Goal: Information Seeking & Learning: Check status

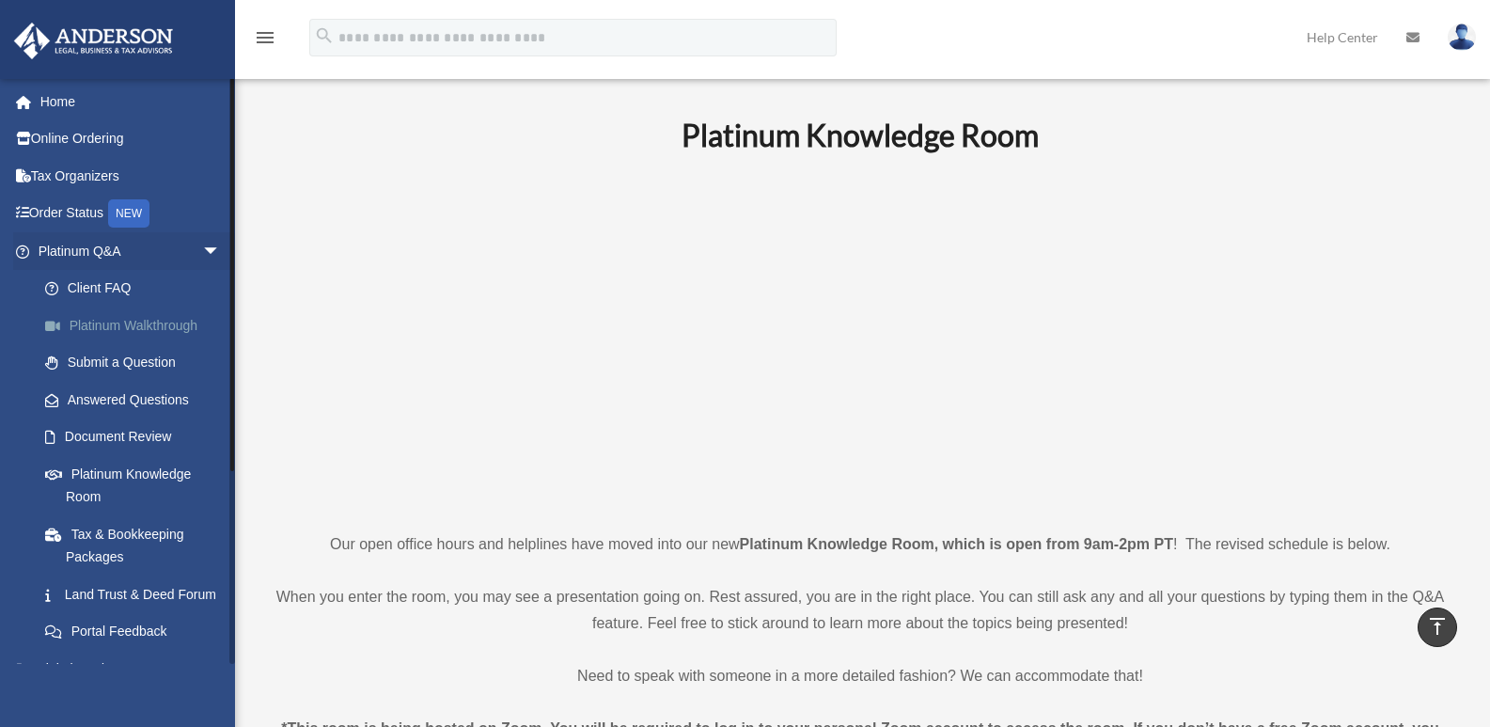
scroll to position [2623, 0]
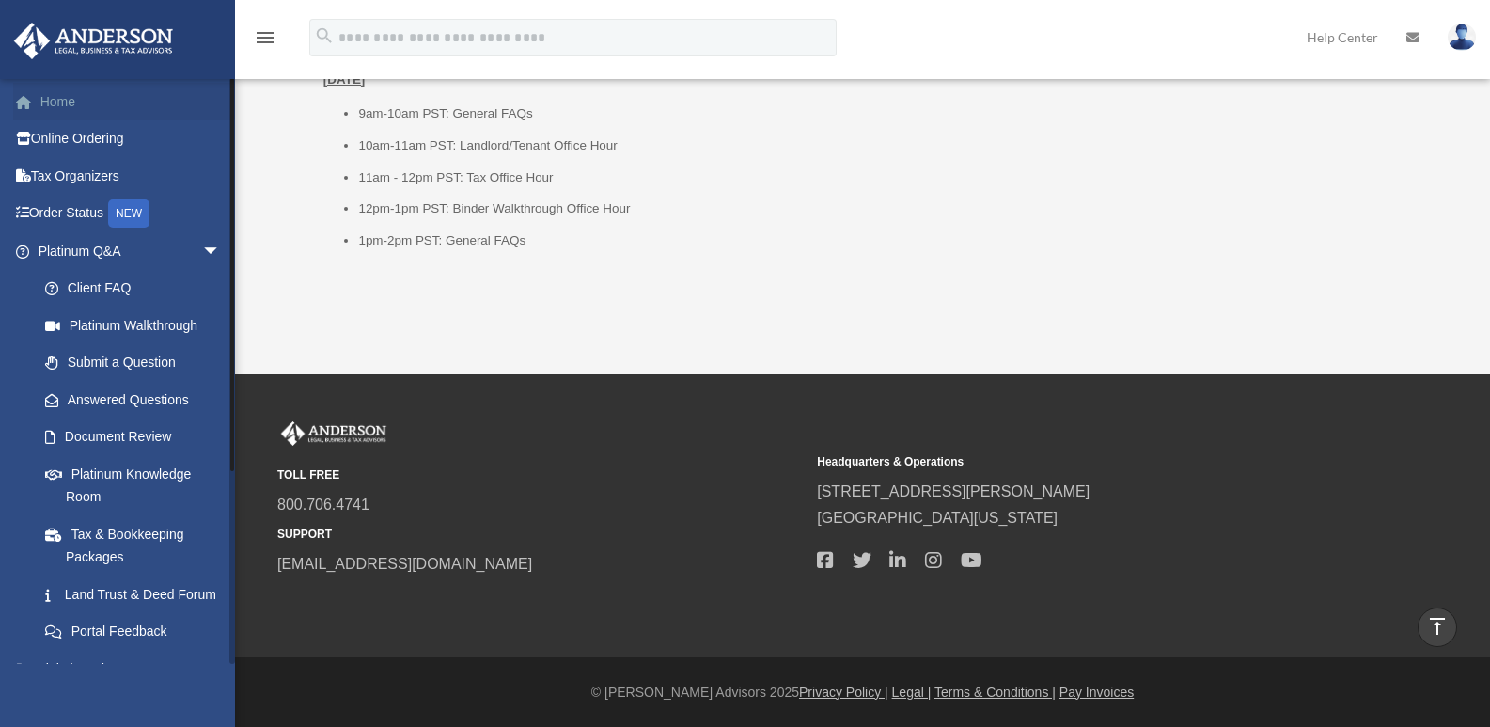
click at [59, 92] on link "Home" at bounding box center [131, 102] width 236 height 38
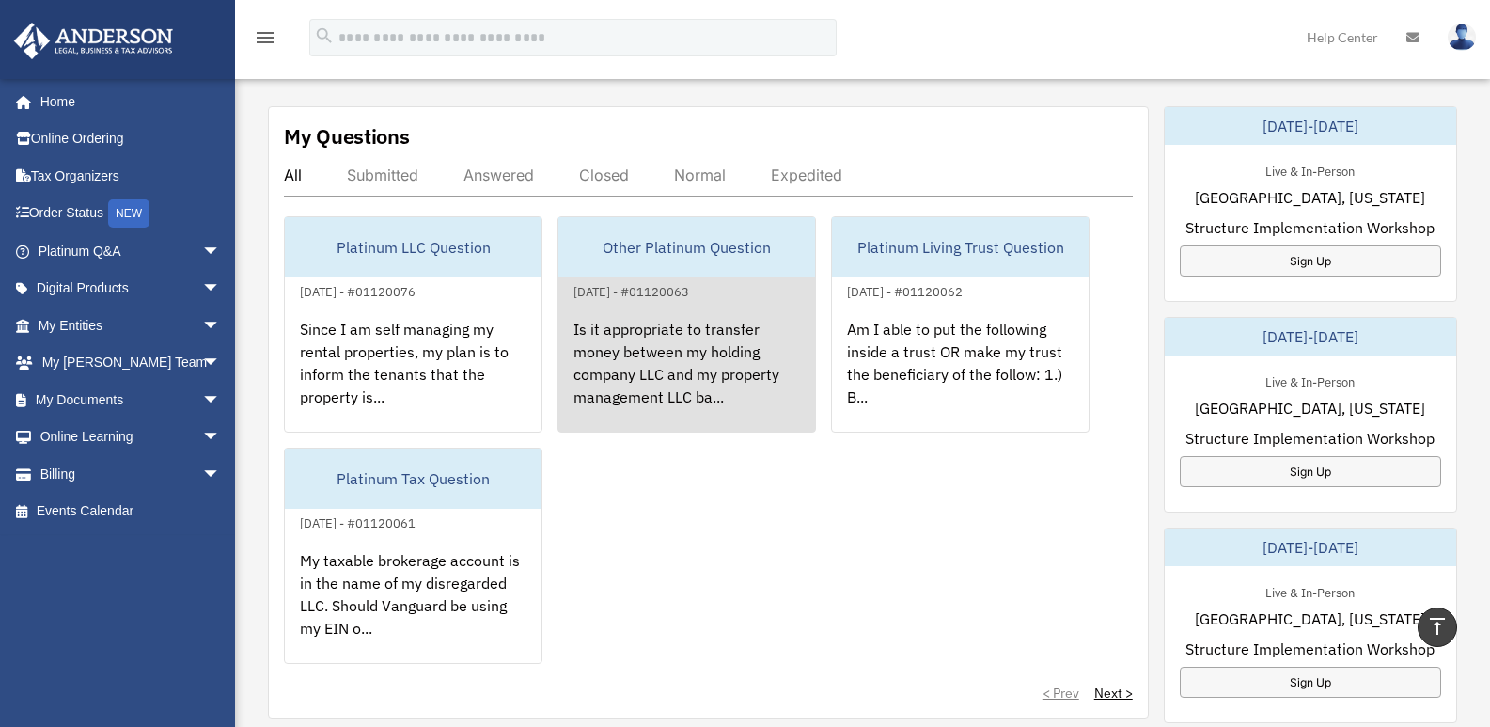
scroll to position [470, 0]
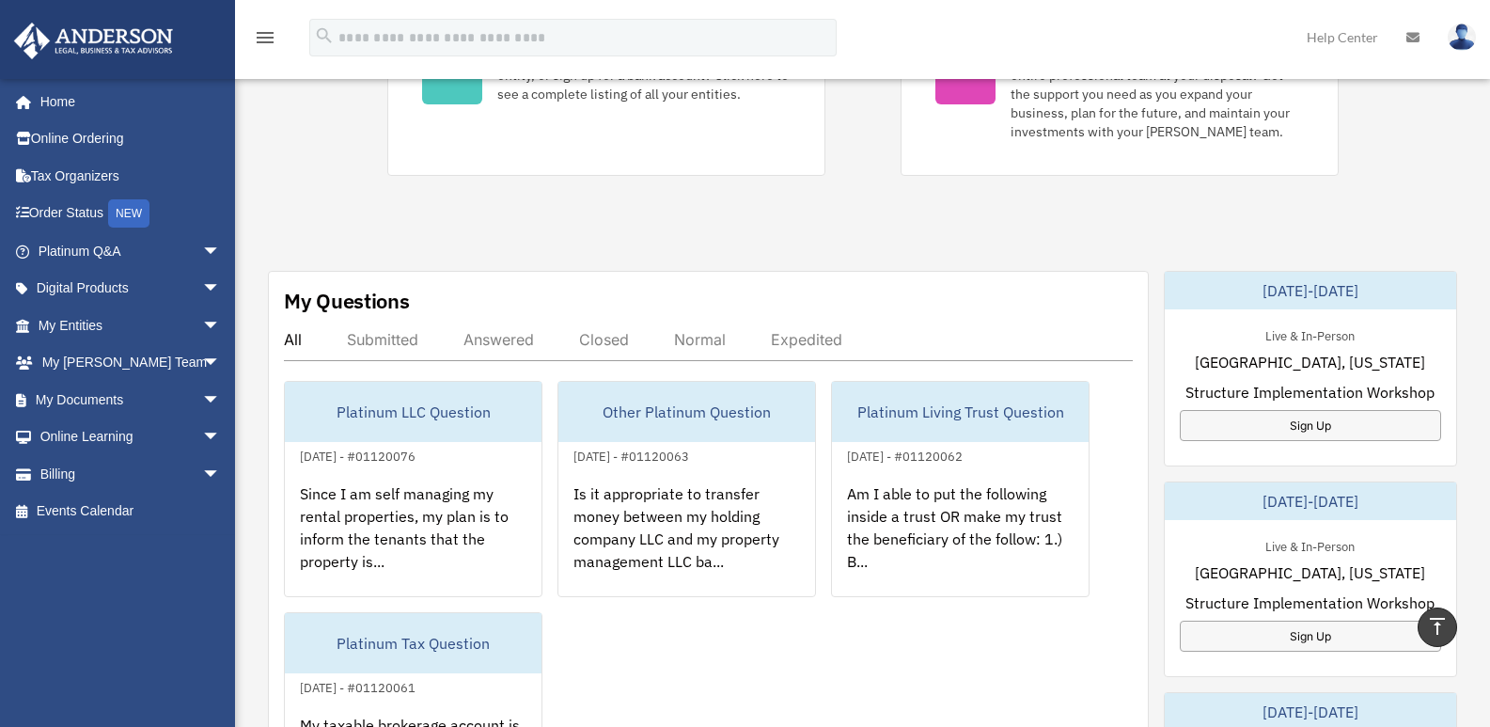
click at [534, 332] on div "Answered" at bounding box center [499, 339] width 71 height 19
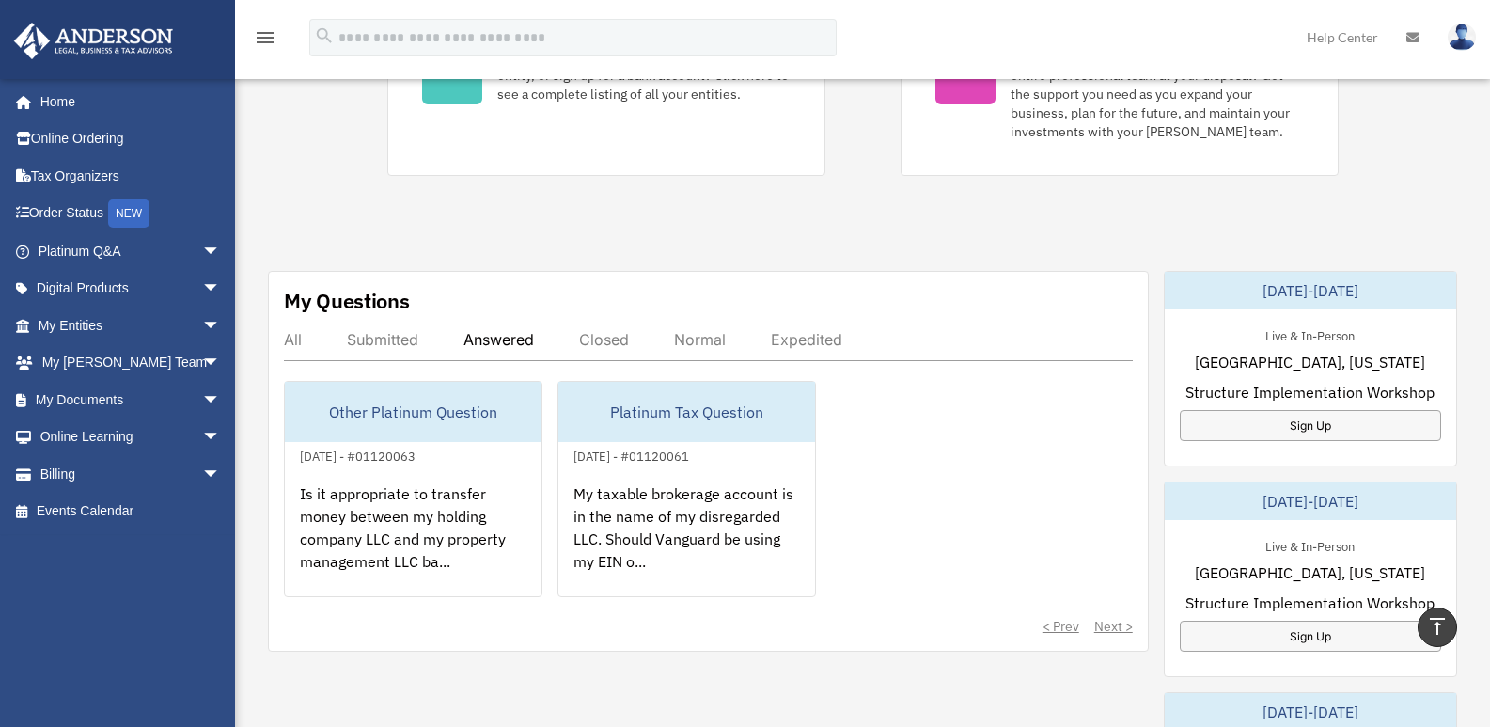
click at [281, 339] on div "My Questions All Submitted Answered Closed Normal Expedited Other Platinum Ques…" at bounding box center [708, 461] width 881 height 381
click at [290, 341] on div "All" at bounding box center [293, 339] width 18 height 19
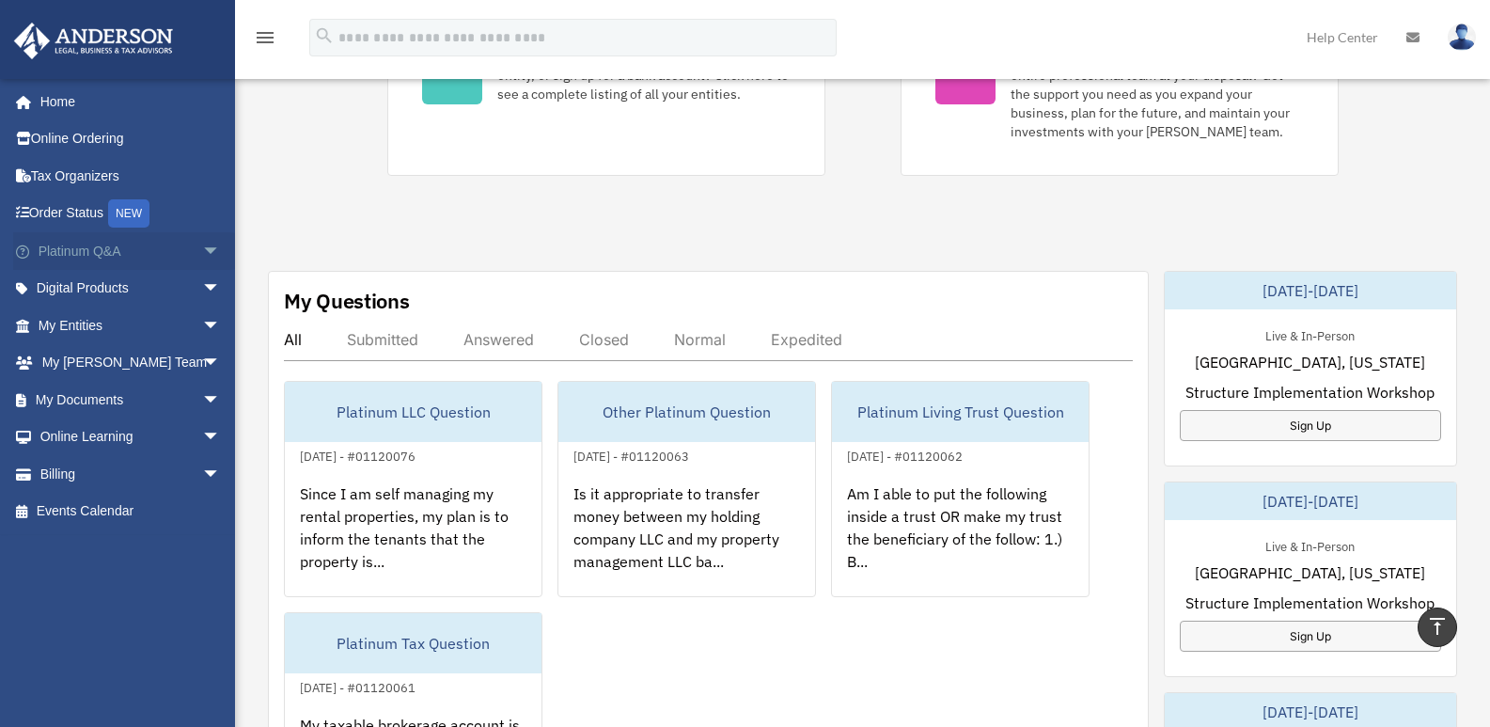
click at [101, 252] on link "Platinum Q&A arrow_drop_down" at bounding box center [131, 251] width 236 height 38
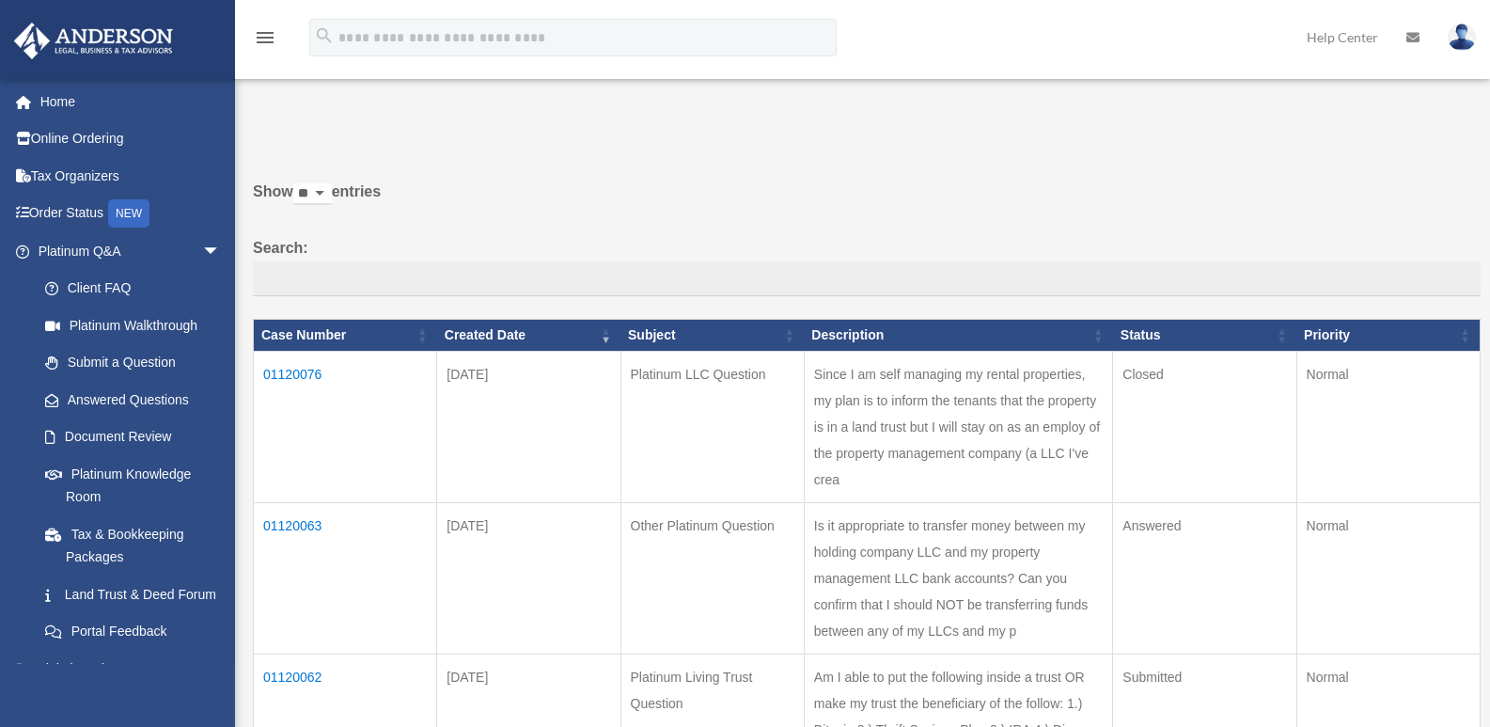
click at [298, 364] on td "01120076" at bounding box center [345, 427] width 183 height 151
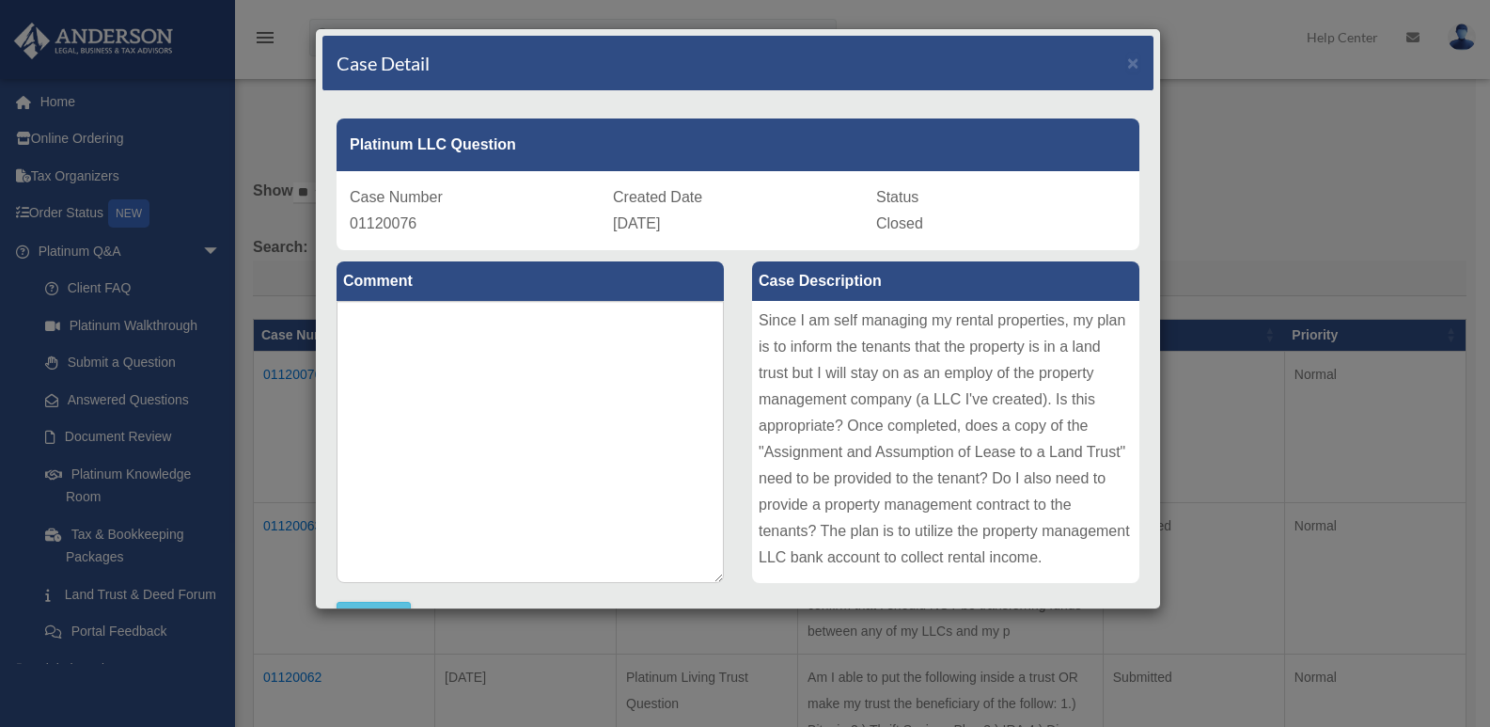
click at [1117, 46] on div "Case Detail ×" at bounding box center [738, 63] width 831 height 55
click at [1127, 64] on span "×" at bounding box center [1133, 63] width 12 height 22
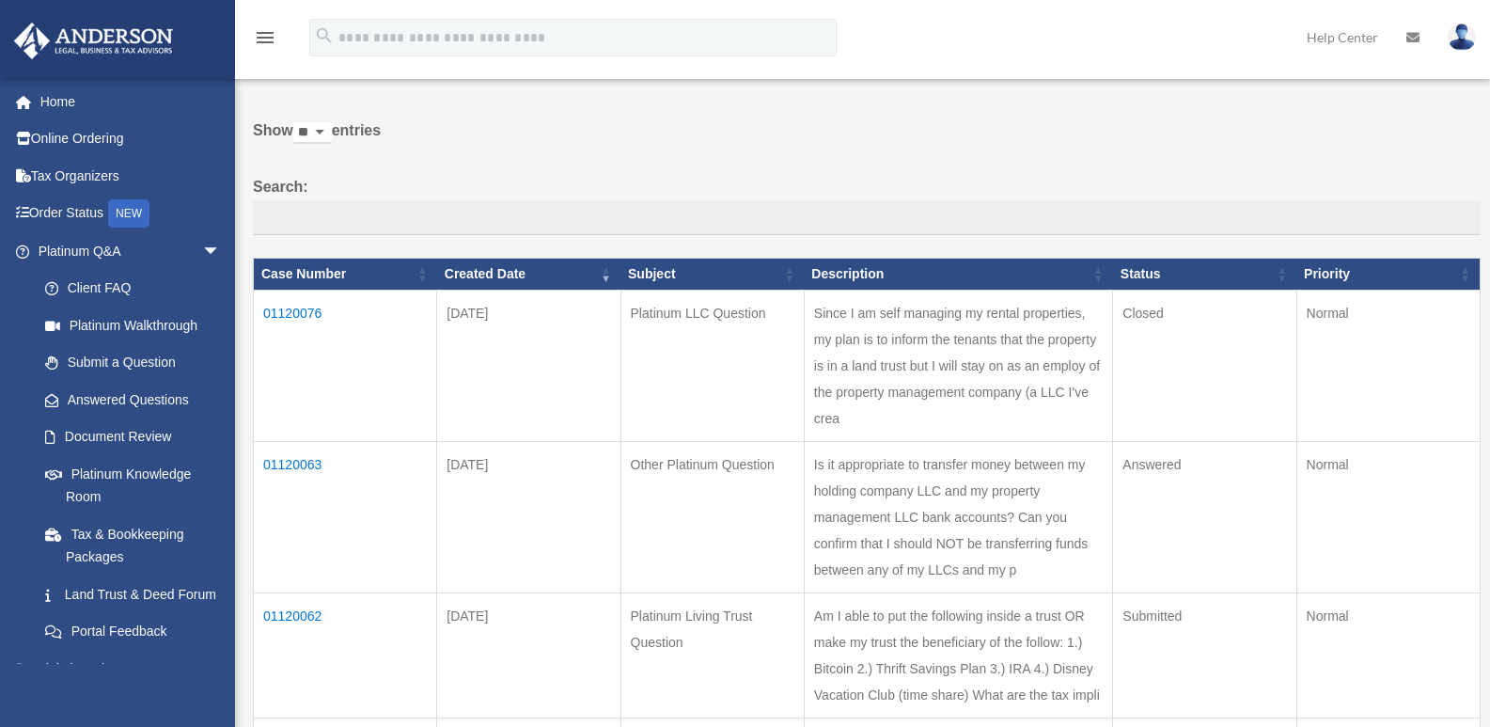
scroll to position [94, 0]
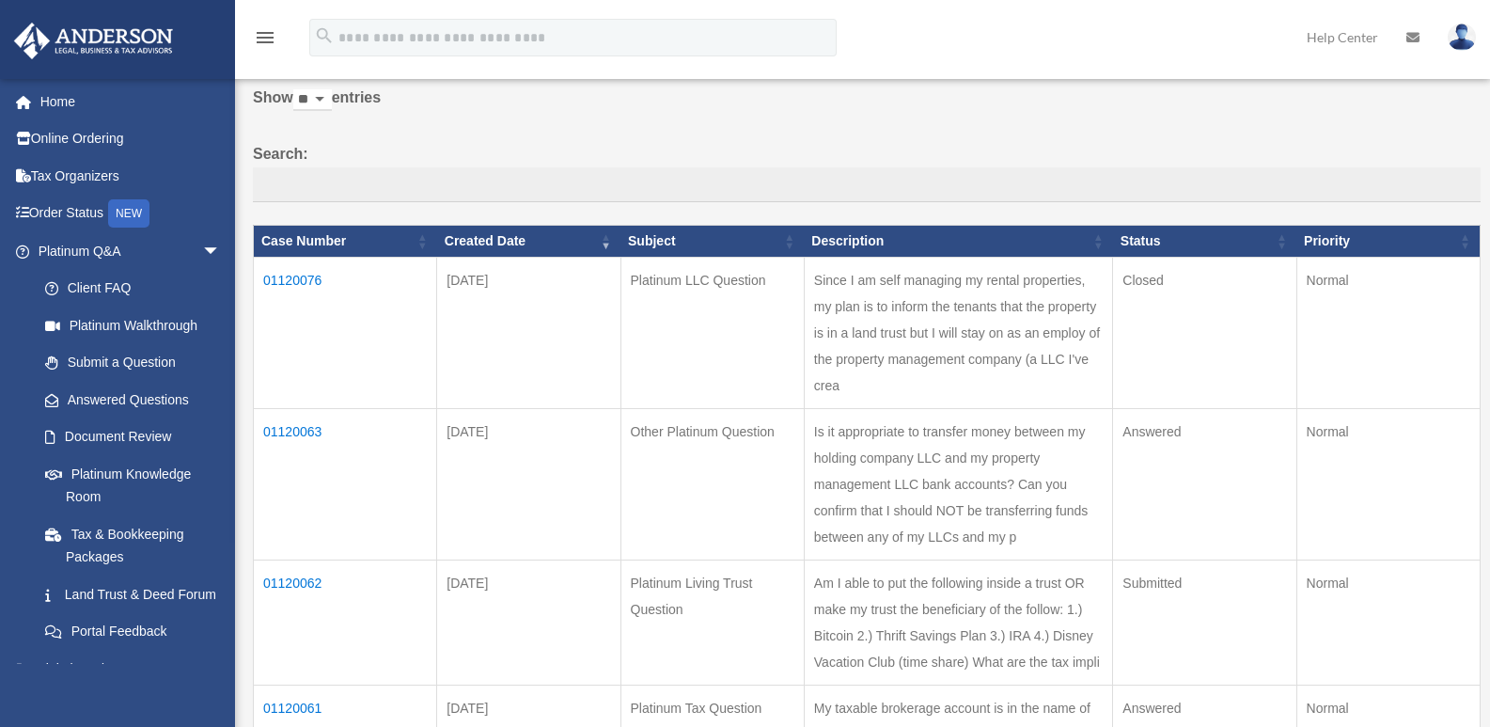
click at [314, 488] on td "01120063" at bounding box center [345, 484] width 183 height 151
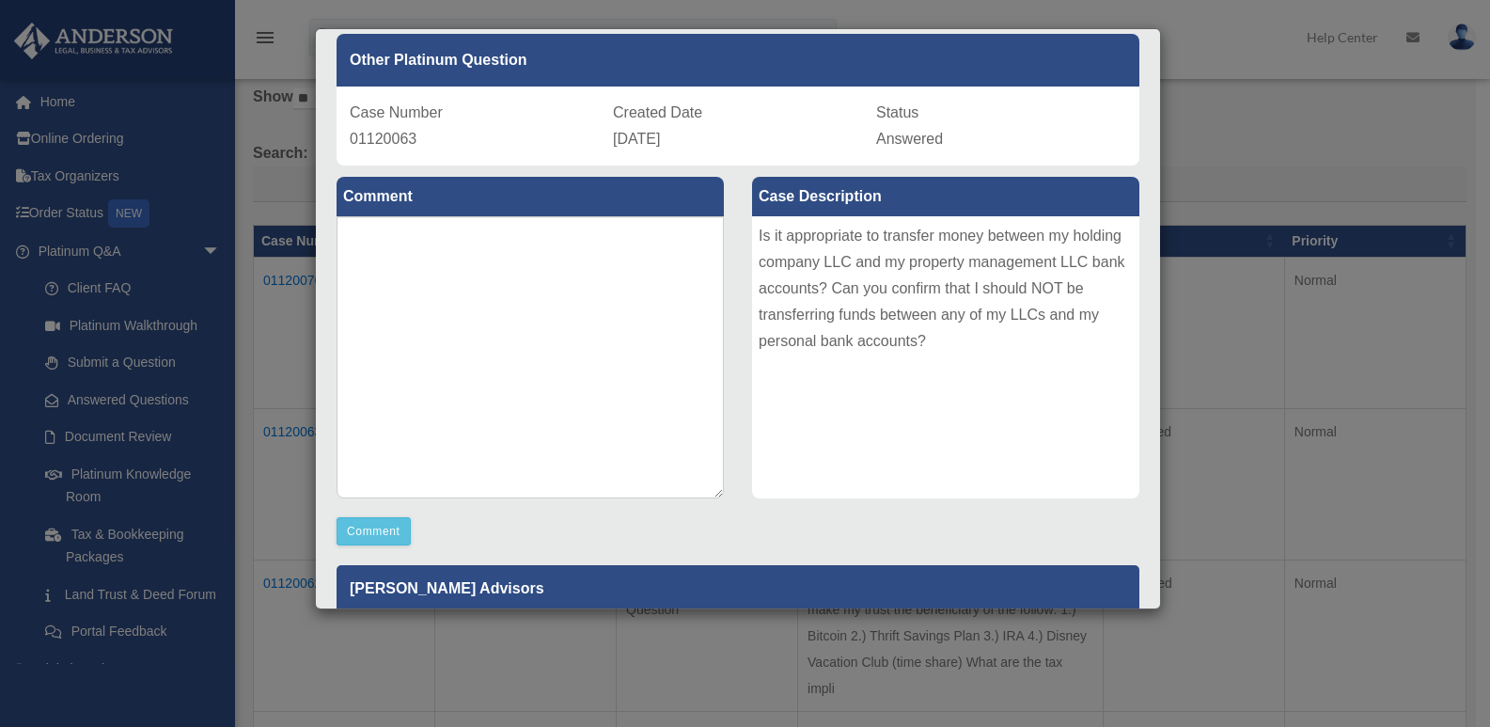
scroll to position [0, 0]
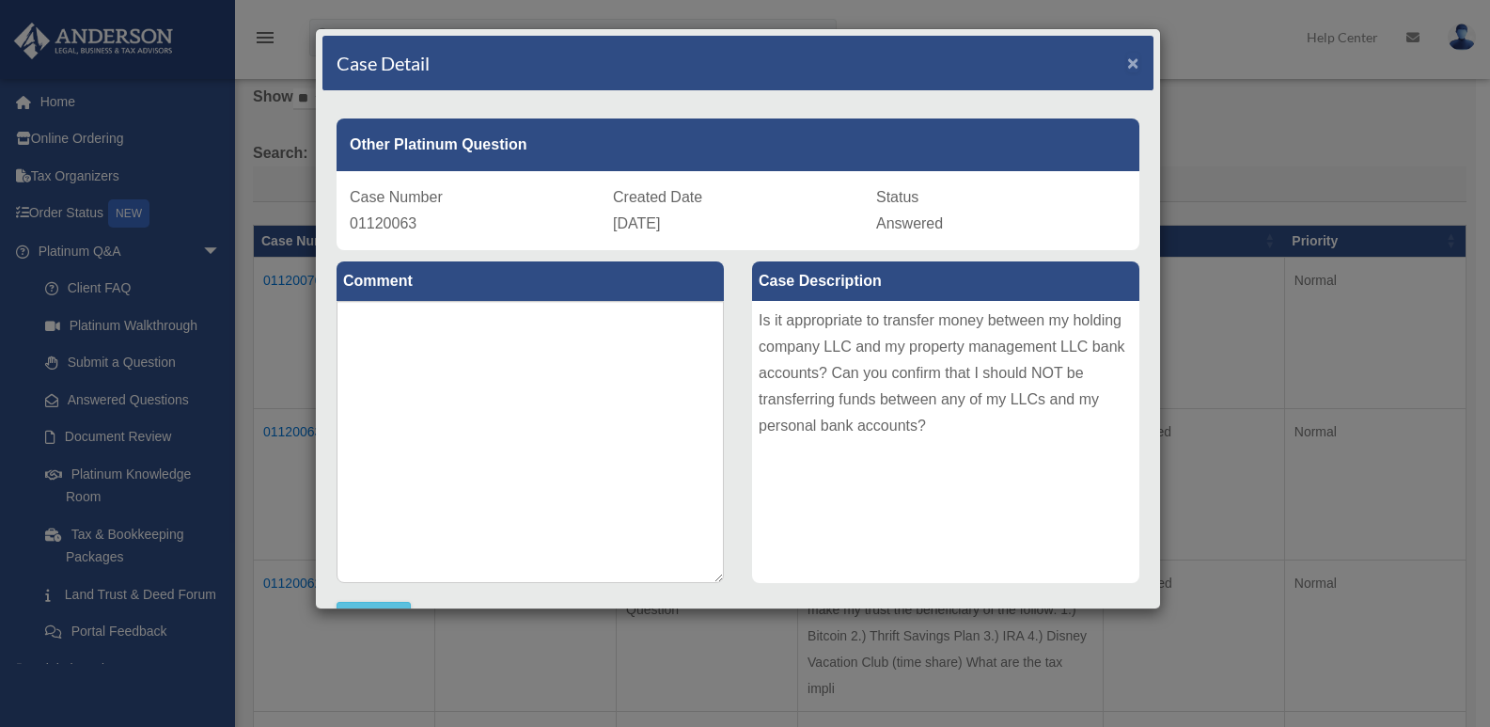
click at [1127, 66] on span "×" at bounding box center [1133, 63] width 12 height 22
